Goal: Task Accomplishment & Management: Use online tool/utility

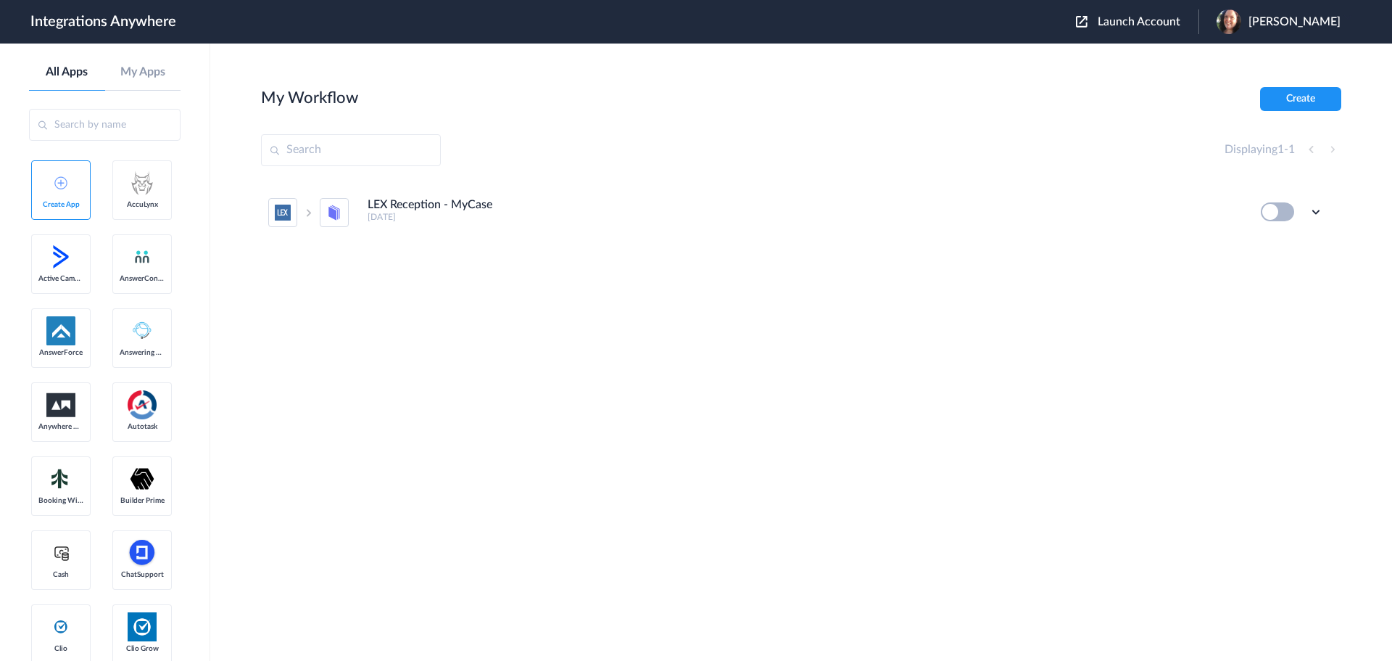
click at [1173, 12] on div "Launch Account Marnie Wheeler My Account Logout" at bounding box center [1215, 21] width 279 height 25
click at [1170, 20] on span "Launch Account" at bounding box center [1139, 22] width 83 height 12
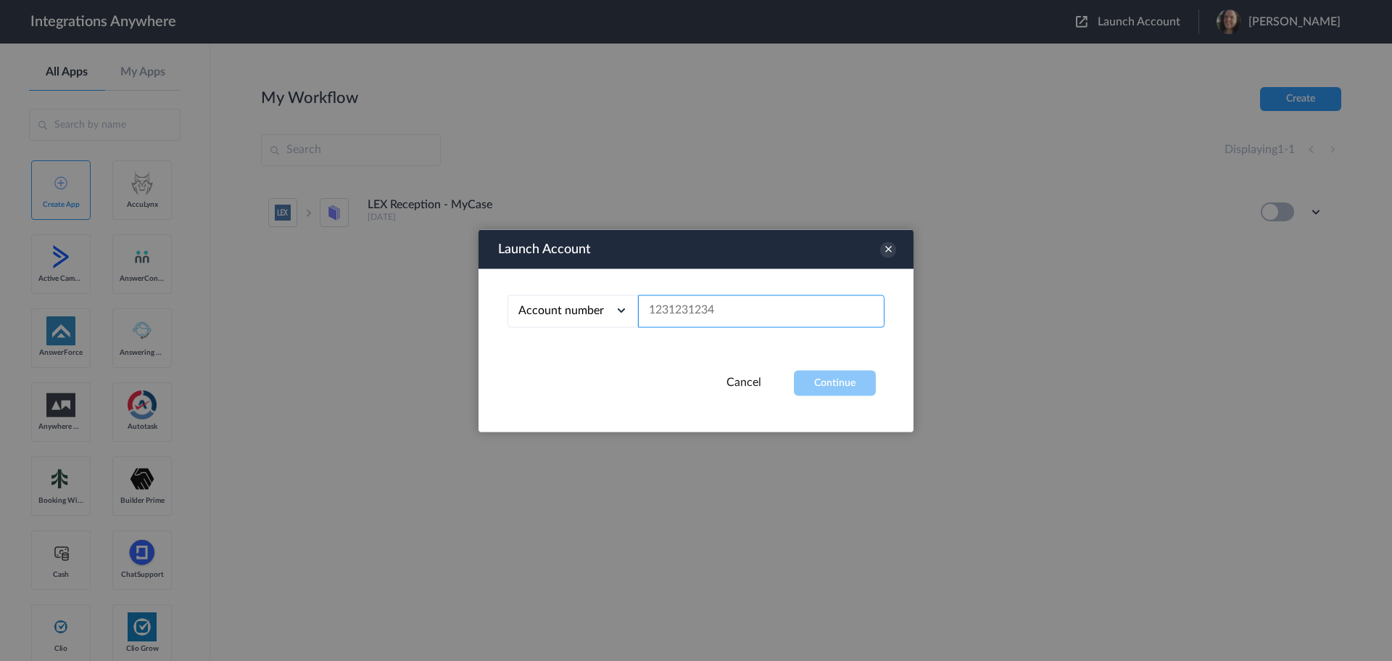
paste input "9862364266"
click at [825, 381] on button "Continue" at bounding box center [835, 382] width 82 height 25
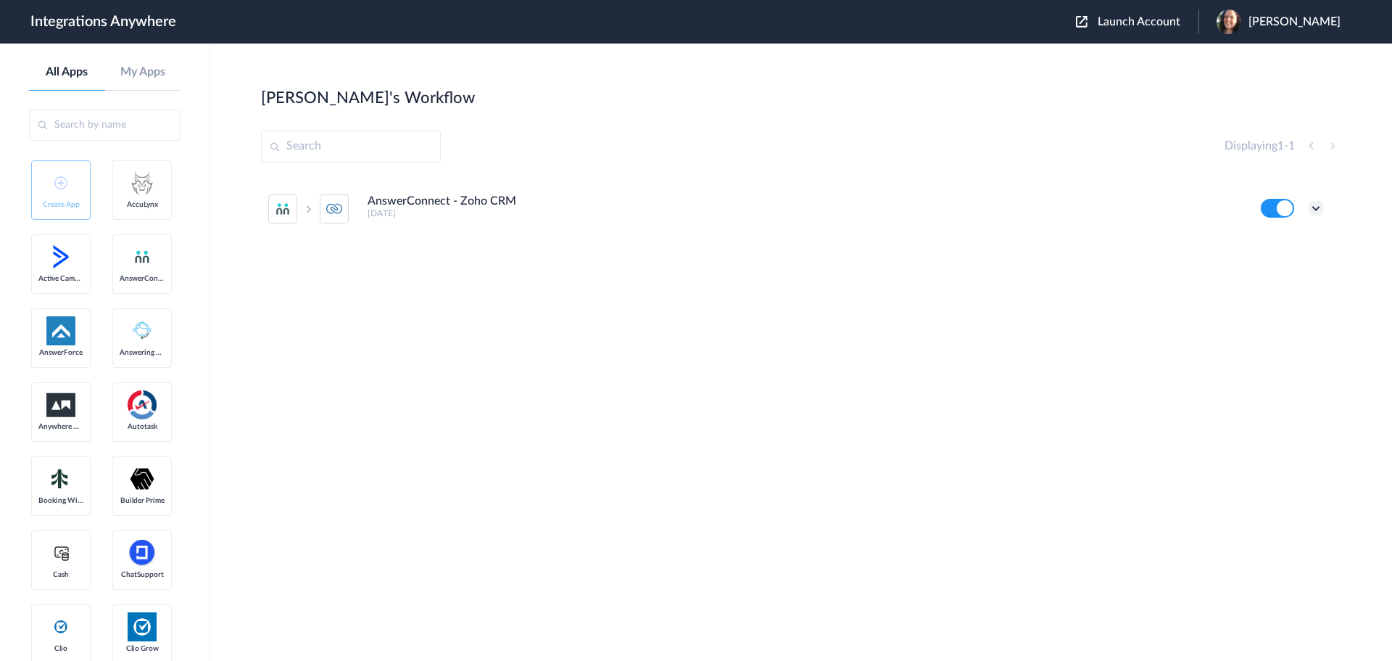
click at [1315, 210] on icon at bounding box center [1316, 208] width 15 height 15
click at [1294, 242] on li "Edit" at bounding box center [1276, 241] width 94 height 27
click at [1130, 20] on span "Launch Account" at bounding box center [1139, 22] width 83 height 12
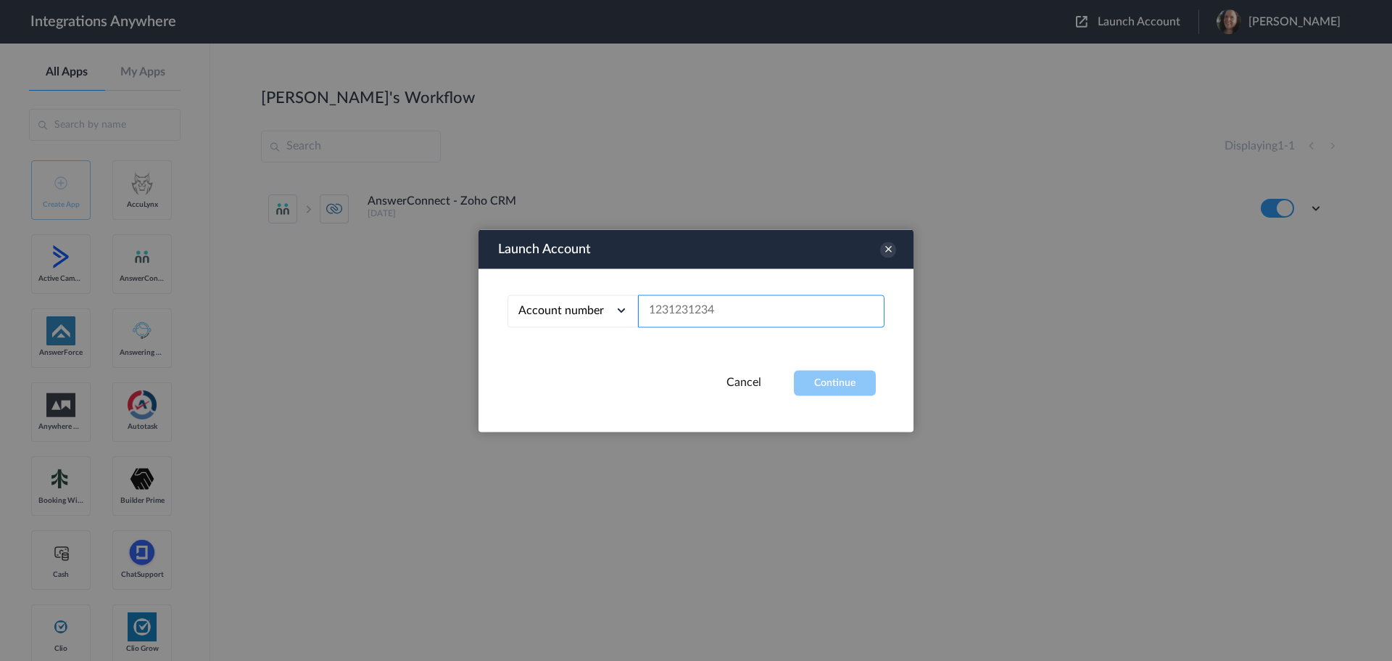
drag, startPoint x: 722, startPoint y: 310, endPoint x: 654, endPoint y: 313, distance: 68.2
click at [654, 313] on input "text" at bounding box center [761, 310] width 247 height 33
paste input "2132911068"
type input "2132911068"
click at [840, 387] on button "Continue" at bounding box center [835, 382] width 82 height 25
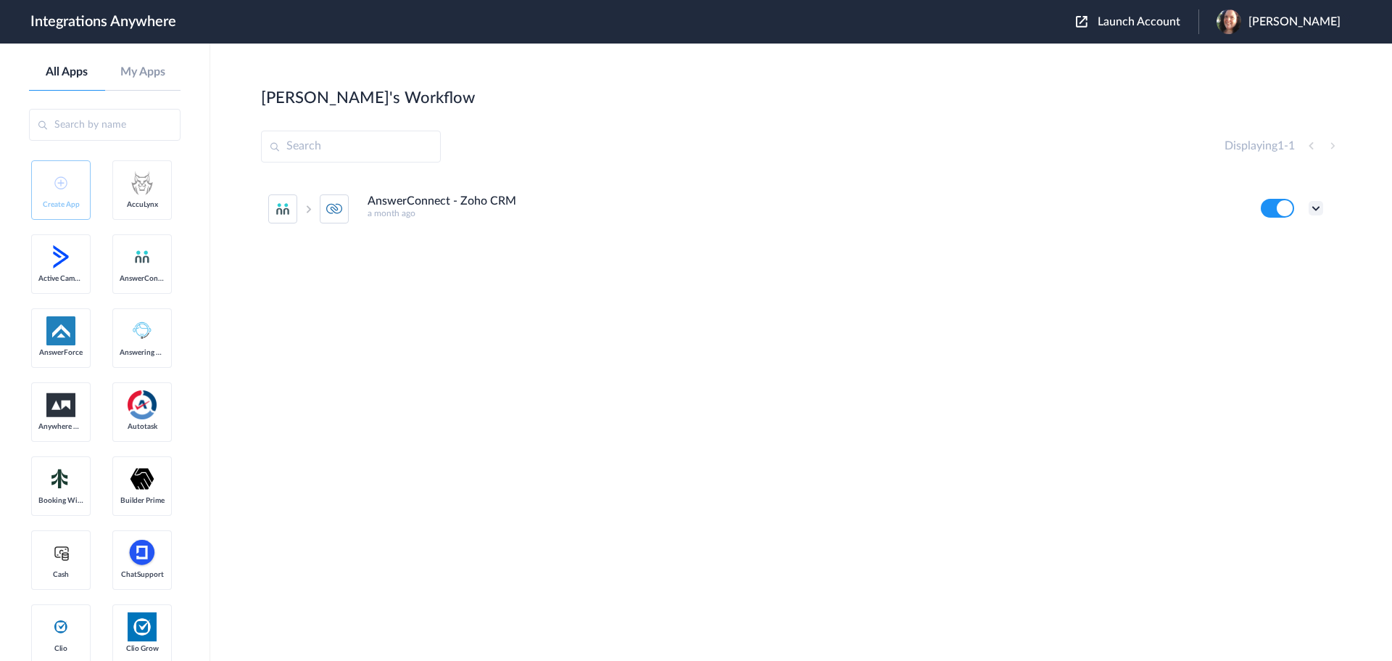
click at [1319, 201] on icon at bounding box center [1316, 208] width 15 height 15
click at [1278, 244] on li "Edit" at bounding box center [1276, 241] width 94 height 27
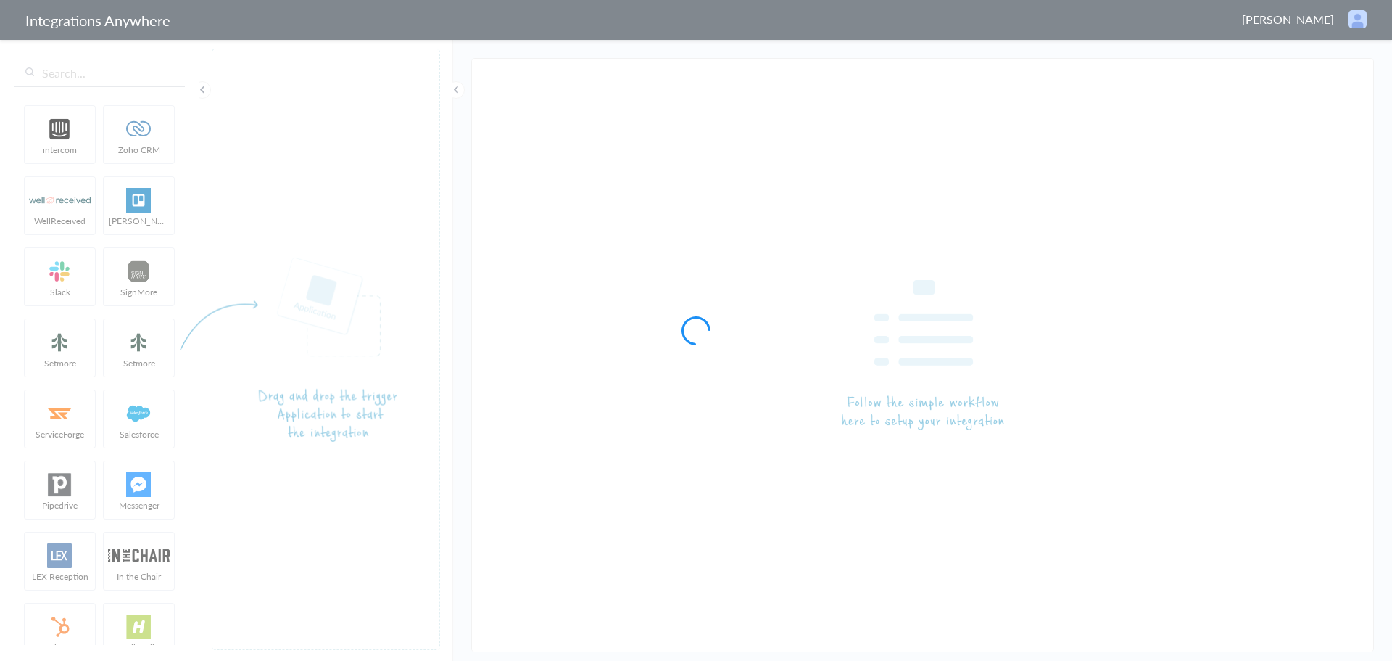
type input "AnswerConnect - Zoho CRM"
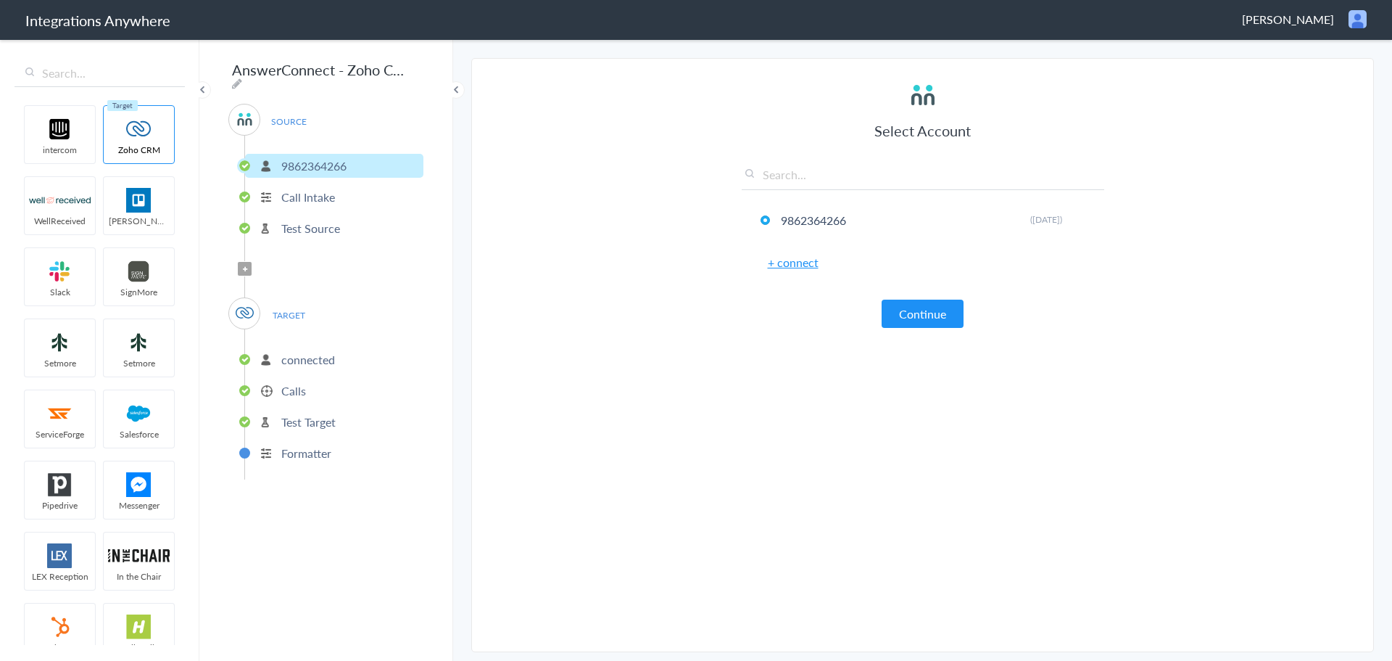
click at [301, 356] on p "connected" at bounding box center [308, 359] width 54 height 17
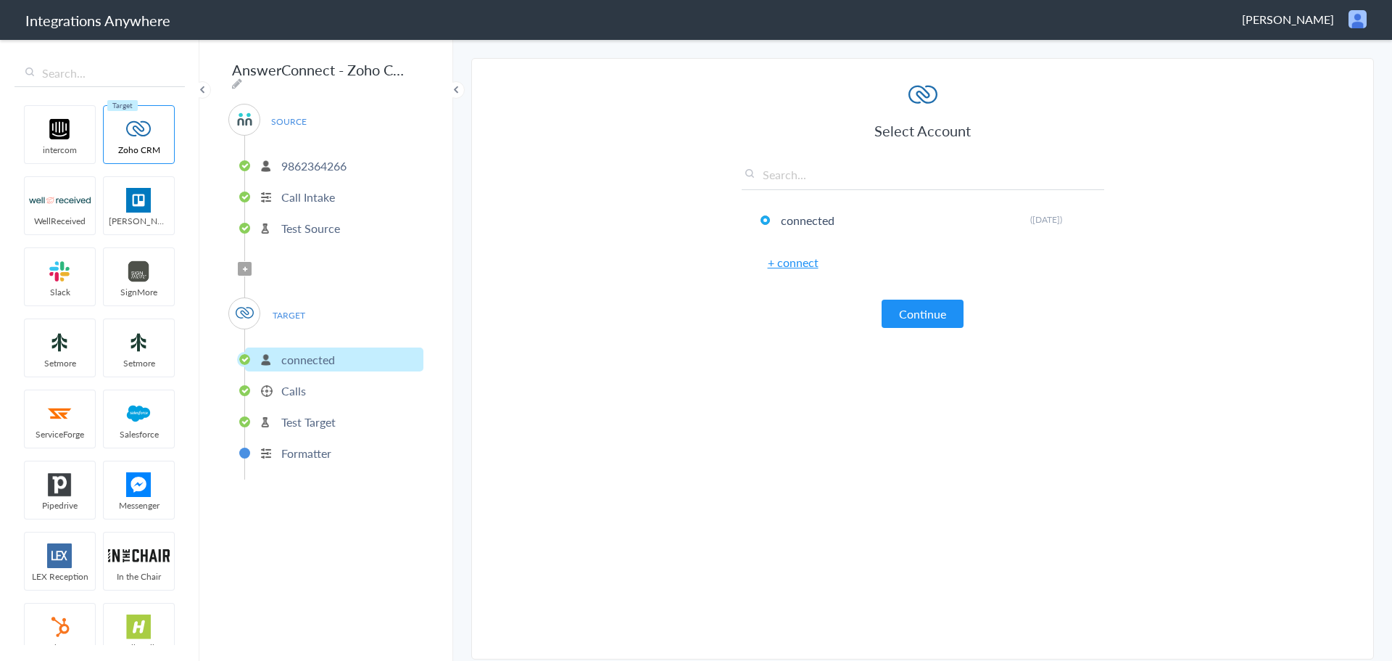
click at [301, 389] on p "Calls" at bounding box center [293, 390] width 25 height 17
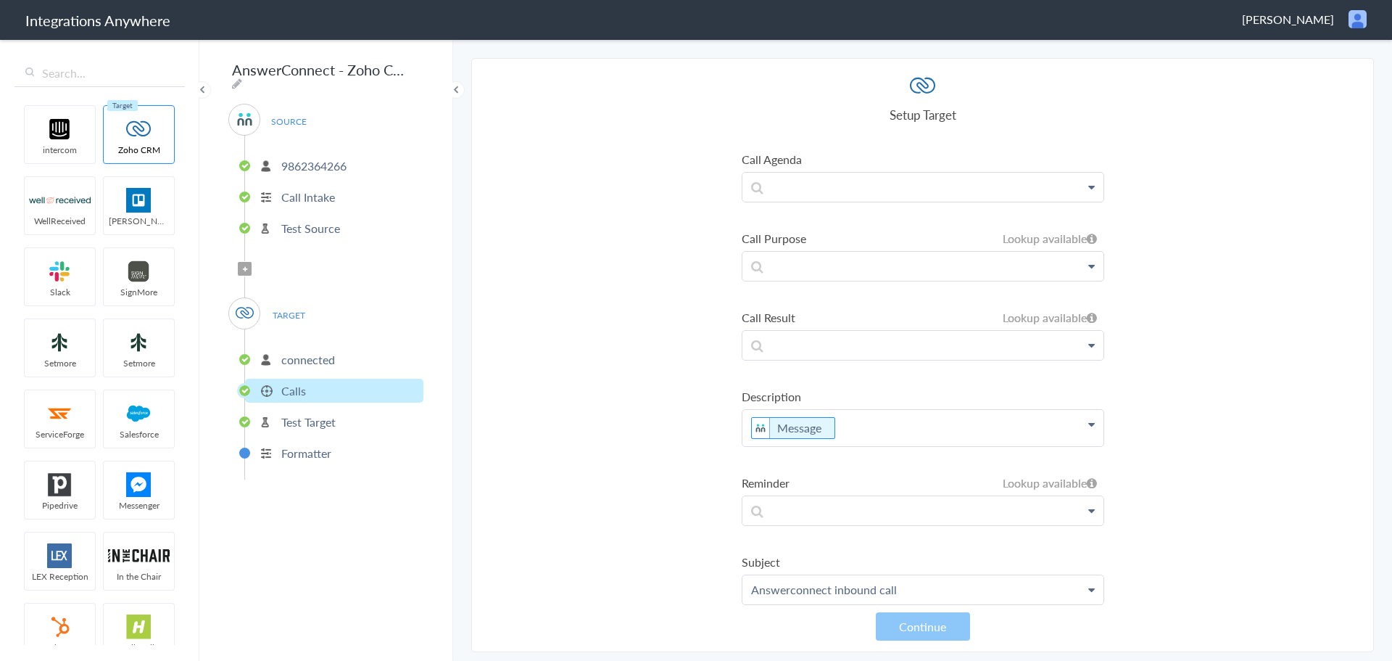
scroll to position [264, 0]
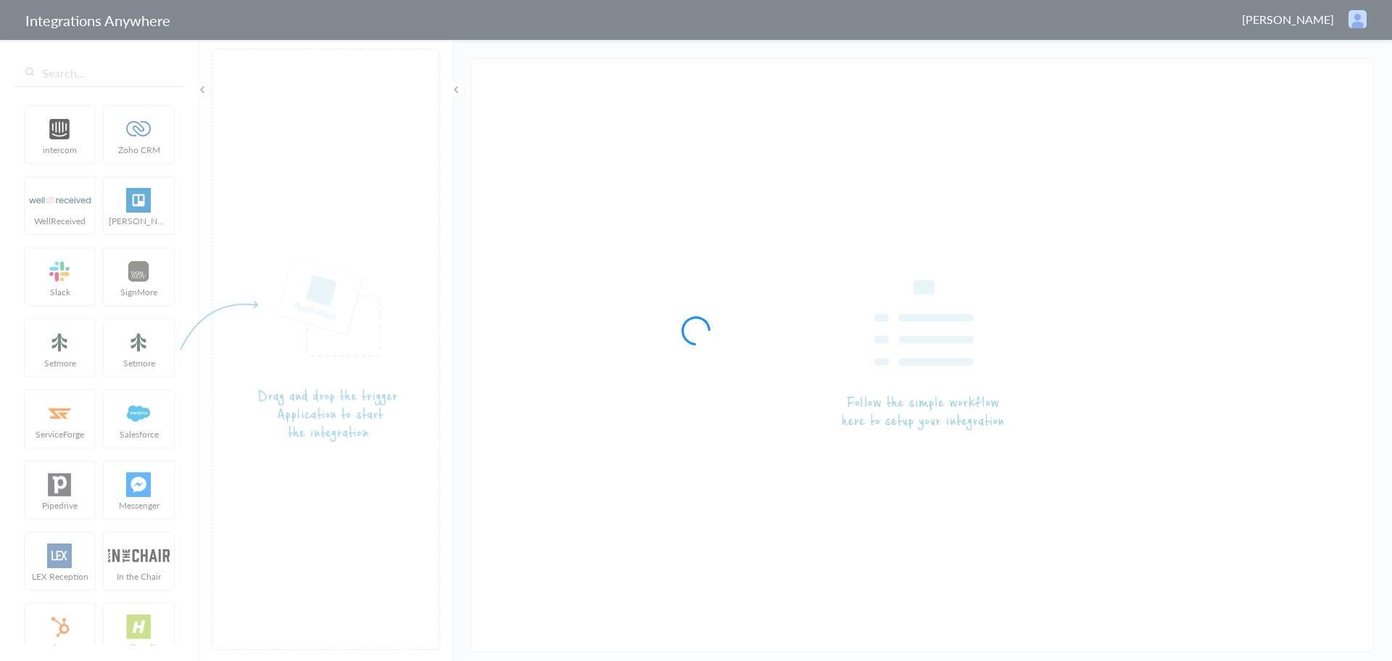
type input "AnswerConnect - Zoho CRM"
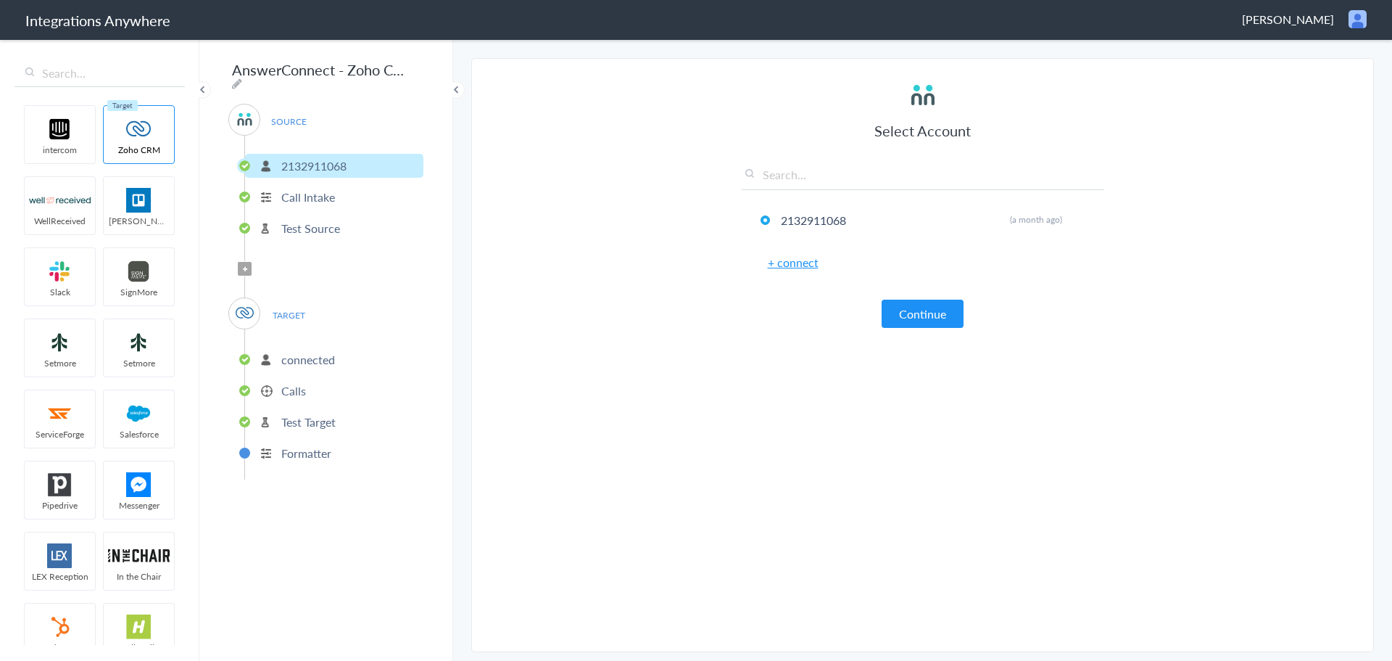
click at [294, 384] on p "Calls" at bounding box center [293, 390] width 25 height 17
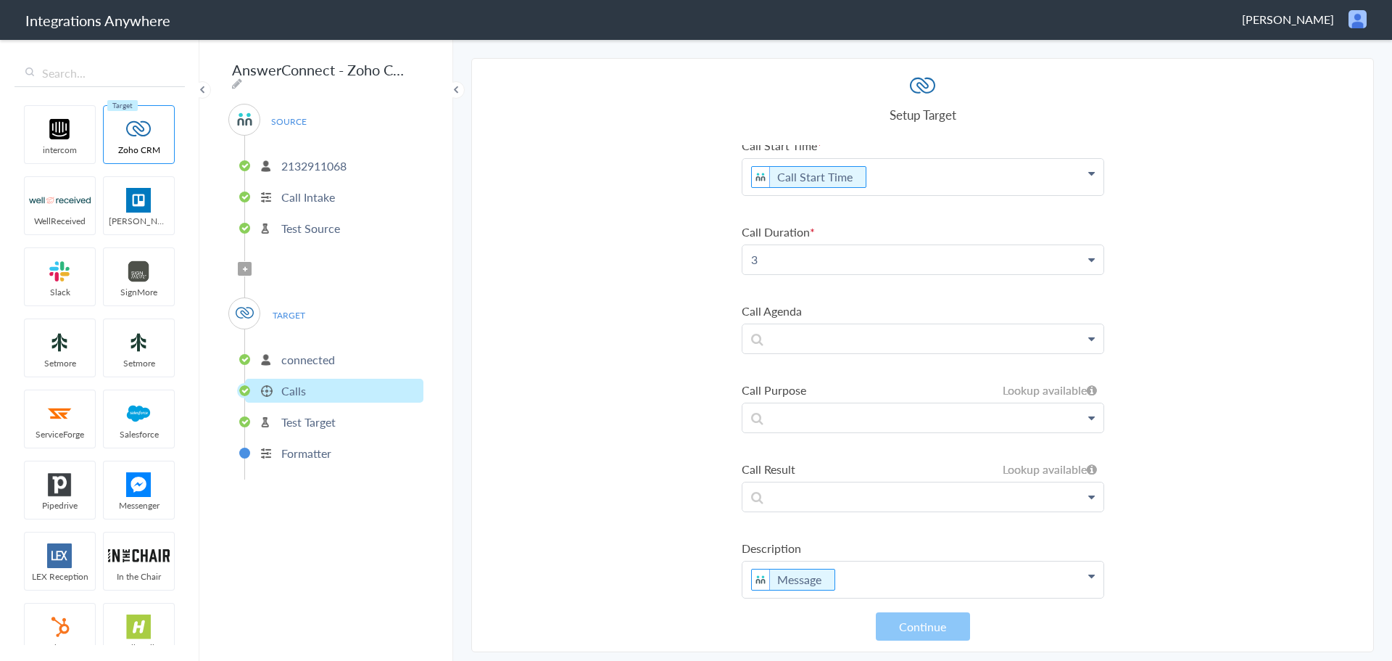
scroll to position [264, 0]
